Goal: Task Accomplishment & Management: Use online tool/utility

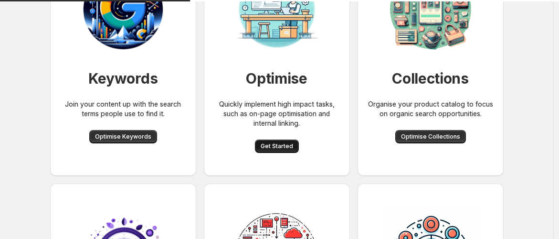
scroll to position [106, 0]
click at [281, 149] on span "Get Started" at bounding box center [277, 146] width 32 height 8
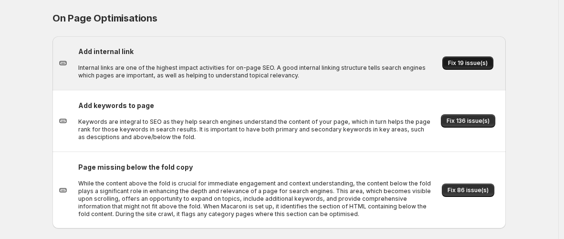
click at [459, 63] on span "Fix 19 issue(s)" at bounding box center [468, 63] width 40 height 8
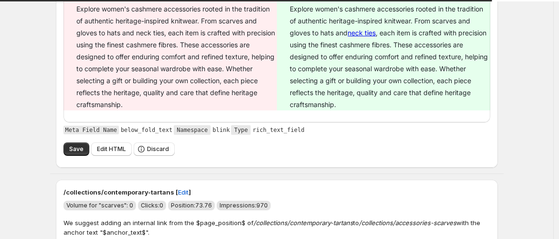
scroll to position [159, 0]
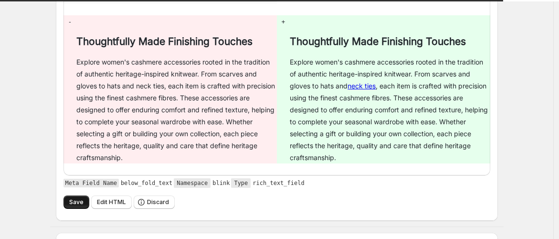
click at [77, 203] on span "Save" at bounding box center [76, 202] width 14 height 8
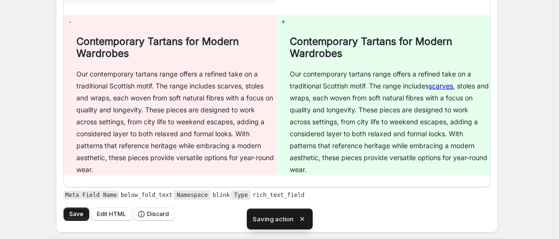
click at [82, 214] on span "Save" at bounding box center [76, 214] width 14 height 8
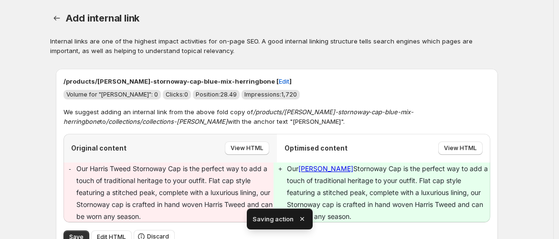
scroll to position [53, 0]
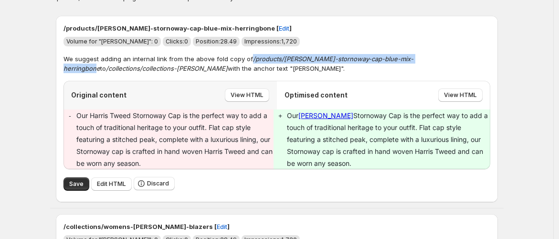
drag, startPoint x: 250, startPoint y: 59, endPoint x: 434, endPoint y: 62, distance: 183.8
click at [434, 62] on p "We suggest adding an internal link from the above fold copy of /products/[PERSO…" at bounding box center [276, 63] width 427 height 19
copy p "/products/[PERSON_NAME]-stornoway-cap-blue-mix-herringbone"
click at [79, 188] on button "Save" at bounding box center [76, 183] width 26 height 13
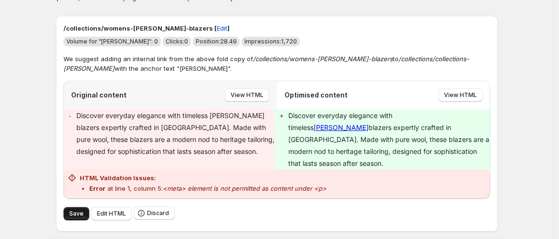
click at [78, 210] on span "Save" at bounding box center [76, 214] width 14 height 8
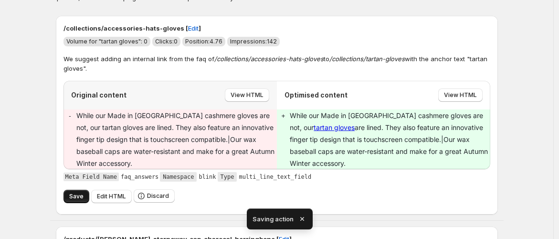
click at [82, 192] on button "Save" at bounding box center [76, 196] width 26 height 13
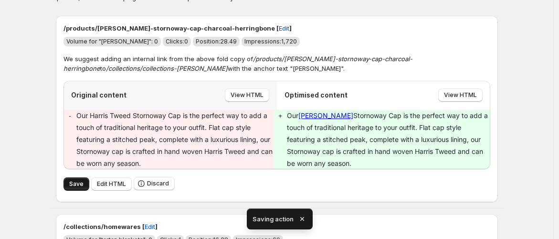
click at [77, 184] on span "Save" at bounding box center [76, 184] width 14 height 8
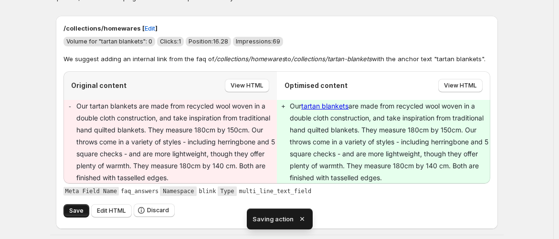
click at [69, 208] on button "Save" at bounding box center [76, 210] width 26 height 13
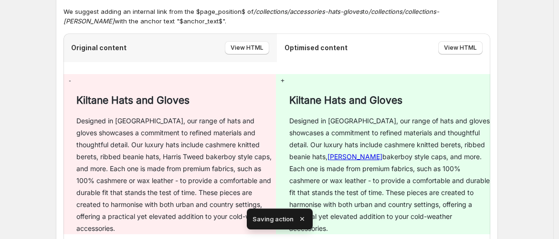
scroll to position [212, 0]
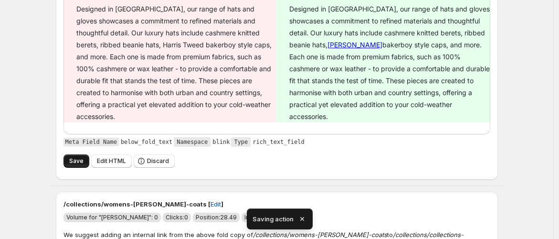
click at [79, 160] on span "Save" at bounding box center [76, 161] width 14 height 8
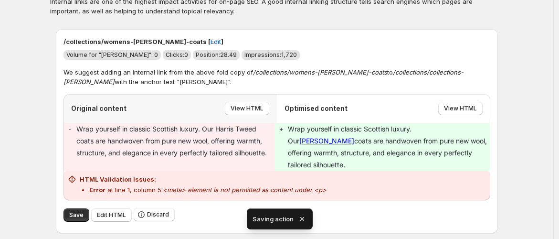
scroll to position [53, 0]
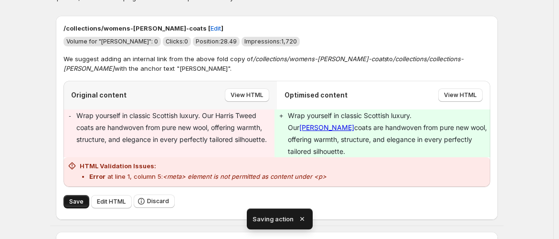
click at [79, 198] on span "Save" at bounding box center [76, 202] width 14 height 8
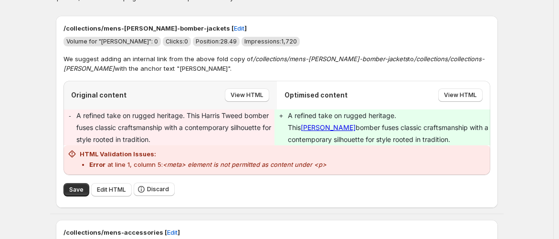
click at [79, 188] on span "Save" at bounding box center [76, 190] width 14 height 8
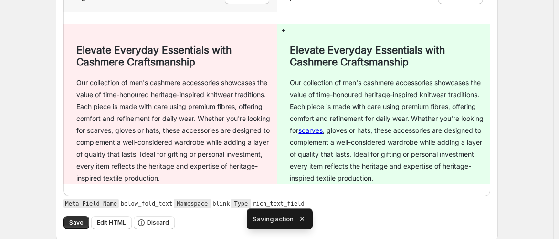
scroll to position [159, 0]
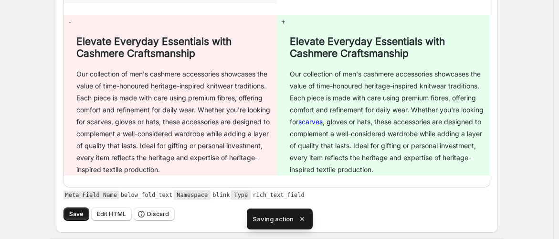
click at [77, 214] on span "Save" at bounding box center [76, 214] width 14 height 8
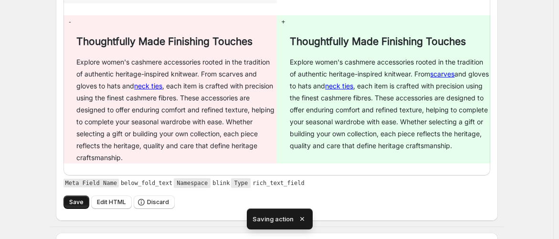
click at [78, 198] on span "Save" at bounding box center [76, 202] width 14 height 8
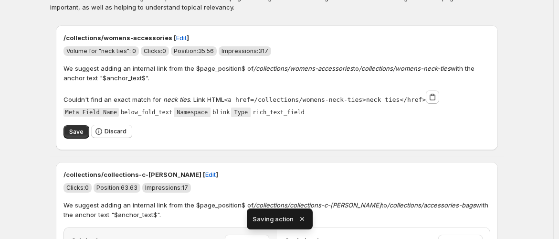
scroll to position [106, 0]
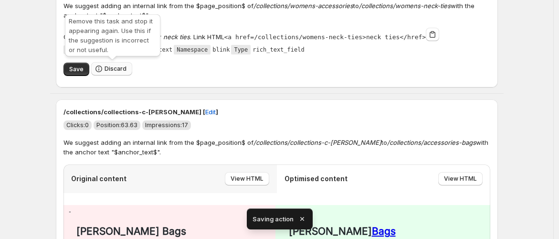
click at [119, 65] on span "Discard" at bounding box center [116, 69] width 22 height 8
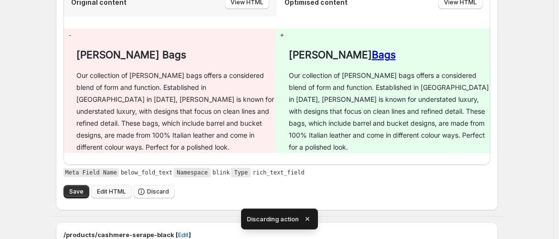
scroll to position [159, 0]
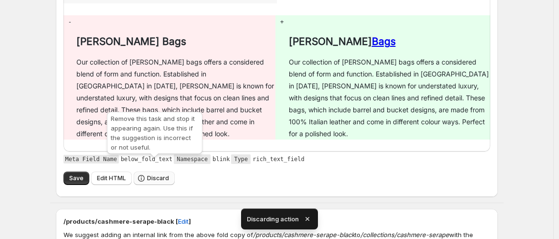
click at [148, 174] on span "Discard" at bounding box center [158, 178] width 22 height 8
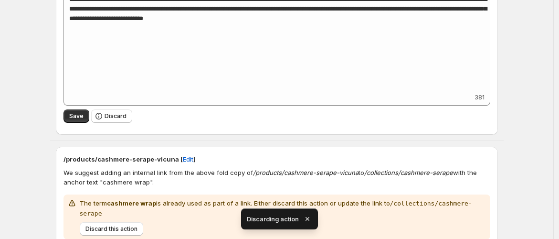
scroll to position [212, 0]
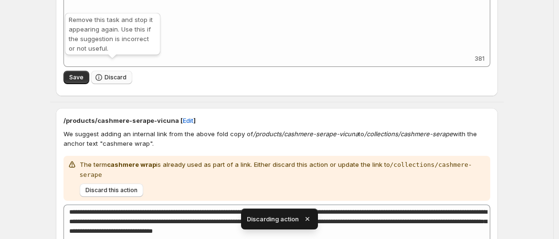
click at [124, 74] on span "Discard" at bounding box center [116, 78] width 22 height 8
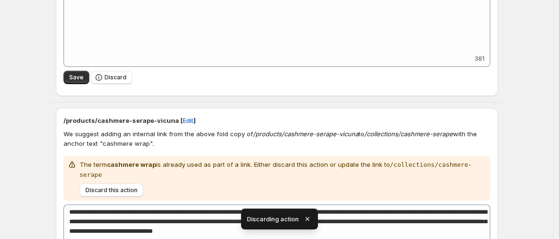
scroll to position [0, 0]
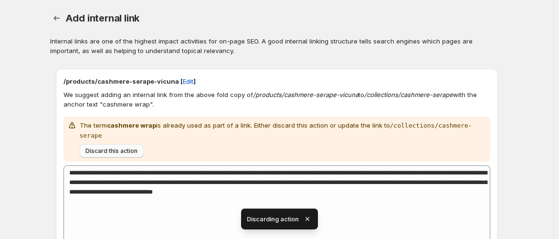
click at [122, 147] on span "Discard this action" at bounding box center [111, 151] width 52 height 8
click at [110, 147] on span "Discard this action" at bounding box center [111, 151] width 52 height 8
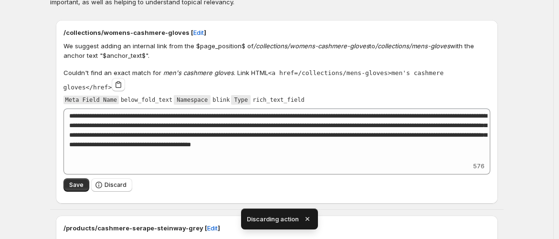
scroll to position [106, 0]
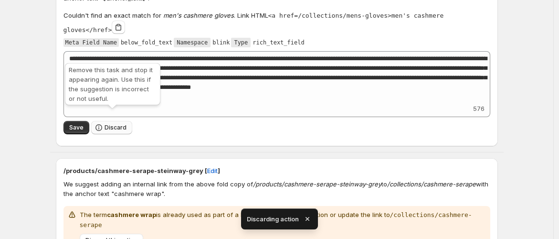
click at [122, 124] on span "Discard" at bounding box center [116, 128] width 22 height 8
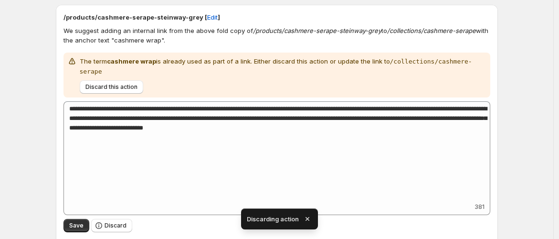
scroll to position [64, 0]
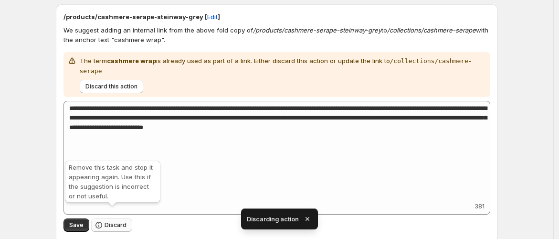
click at [118, 221] on span "Discard" at bounding box center [116, 225] width 22 height 8
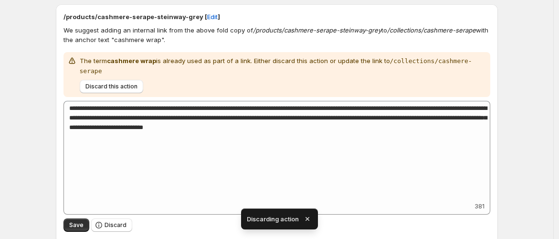
scroll to position [0, 0]
